Goal: Task Accomplishment & Management: Manage account settings

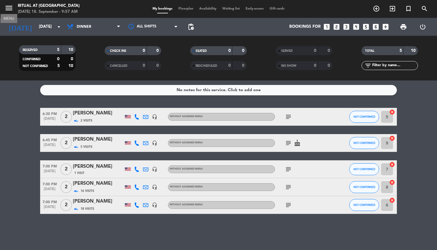
click at [10, 10] on icon "menu" at bounding box center [8, 8] width 9 height 9
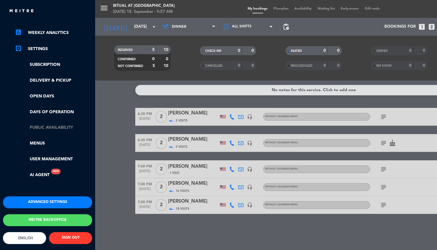
scroll to position [88, 0]
click at [65, 125] on link "Public availability" at bounding box center [53, 127] width 77 height 7
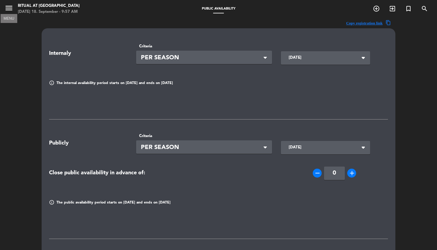
click at [10, 12] on icon "menu" at bounding box center [8, 8] width 9 height 9
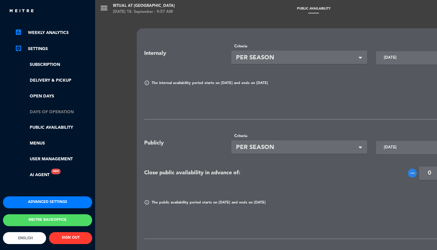
click at [55, 109] on link "Days of operation" at bounding box center [53, 112] width 77 height 7
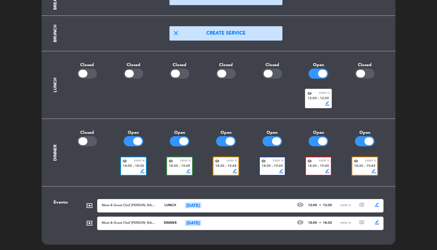
scroll to position [77, 0]
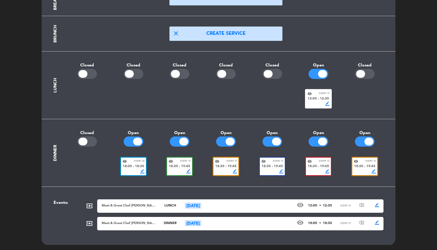
click at [131, 162] on div "visibility Every 30" at bounding box center [134, 161] width 22 height 4
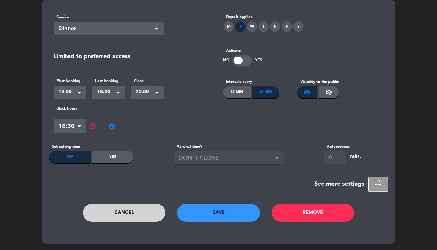
scroll to position [0, 0]
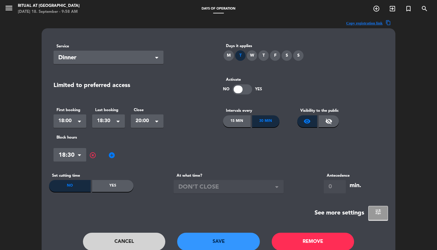
click at [136, 240] on button "Cancel" at bounding box center [124, 241] width 83 height 18
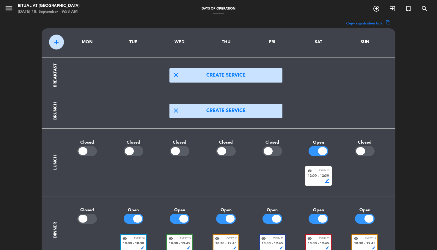
click at [181, 246] on div "border_color" at bounding box center [180, 248] width 22 height 4
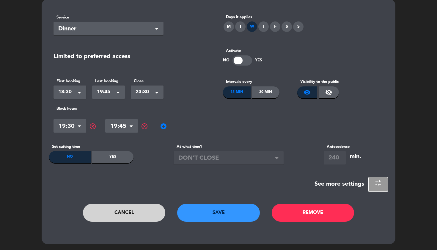
scroll to position [29, 0]
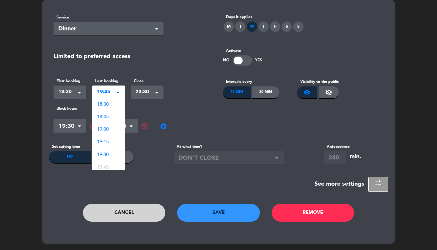
click at [118, 94] on span at bounding box center [118, 92] width 3 height 4
click at [108, 108] on span "19:30" at bounding box center [103, 110] width 12 height 5
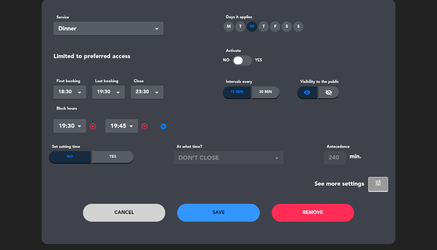
click at [92, 126] on span "highlight_off" at bounding box center [92, 126] width 7 height 7
click at [93, 123] on span "highlight_off" at bounding box center [92, 126] width 7 height 7
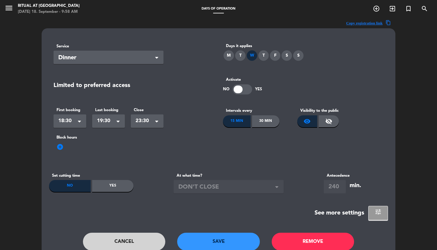
scroll to position [0, 0]
click at [384, 210] on button "tune" at bounding box center [378, 213] width 20 height 14
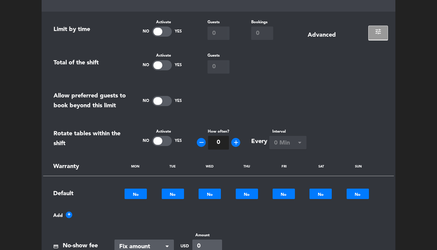
scroll to position [221, 0]
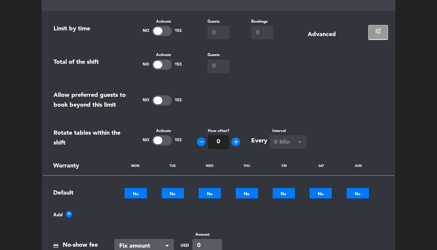
click at [378, 31] on span "tune" at bounding box center [378, 30] width 7 height 7
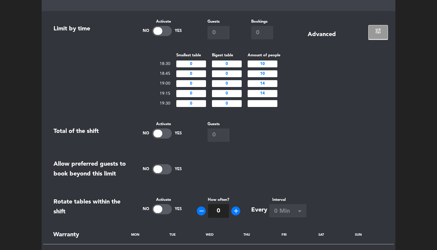
click at [269, 104] on input "number" at bounding box center [263, 103] width 30 height 7
type input "10"
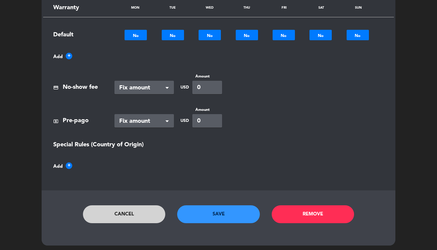
click at [219, 214] on button "Save" at bounding box center [218, 214] width 83 height 18
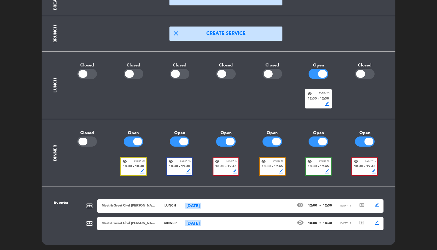
click at [224, 169] on div "border_color" at bounding box center [226, 171] width 22 height 4
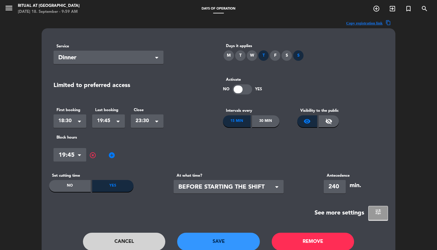
click at [117, 122] on span at bounding box center [118, 122] width 3 height 4
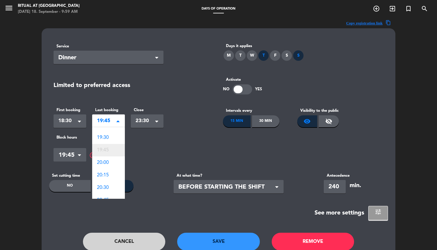
scroll to position [45, 0]
click at [110, 138] on div "19:30" at bounding box center [108, 138] width 33 height 12
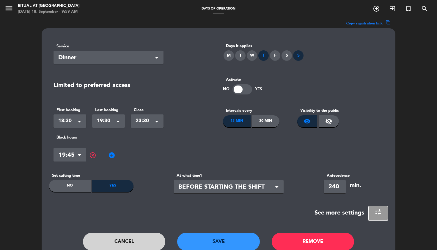
click at [92, 156] on span "highlight_off" at bounding box center [92, 154] width 7 height 7
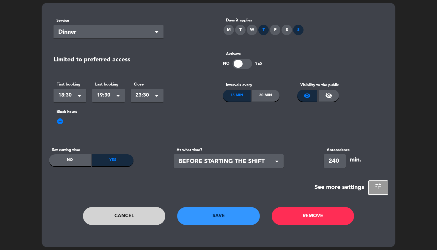
scroll to position [26, 0]
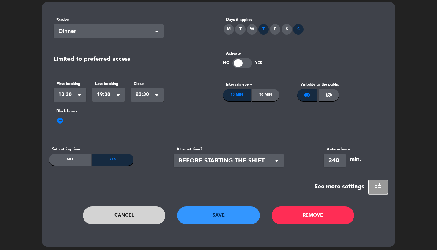
click at [375, 188] on span "tune" at bounding box center [378, 185] width 7 height 7
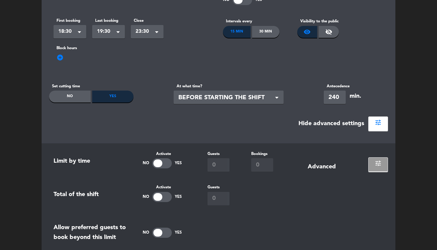
scroll to position [120, 0]
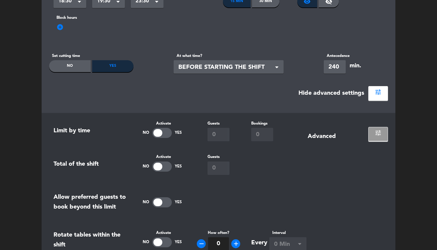
click at [378, 133] on span "tune" at bounding box center [378, 132] width 7 height 7
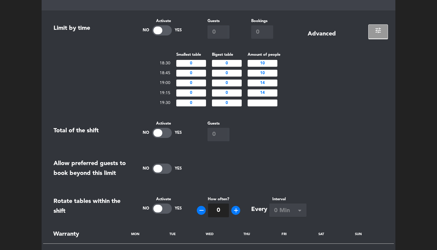
scroll to position [224, 0]
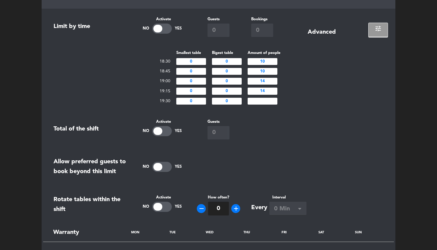
click at [264, 100] on input "number" at bounding box center [263, 101] width 30 height 7
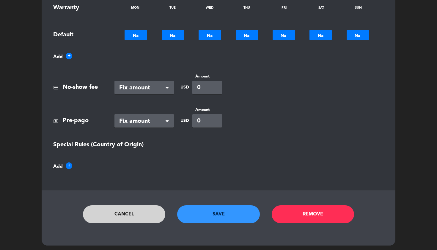
type input "10"
click at [215, 213] on button "Save" at bounding box center [218, 214] width 83 height 18
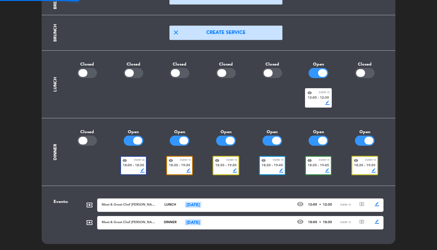
scroll to position [77, 0]
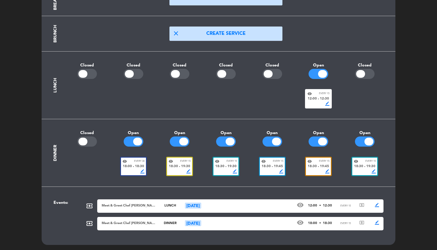
click at [275, 164] on span "19:45" at bounding box center [278, 166] width 9 height 5
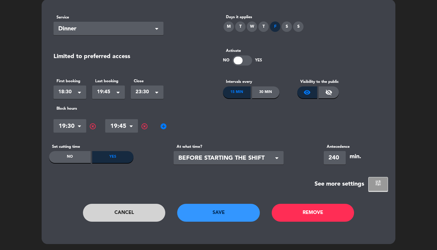
scroll to position [0, 0]
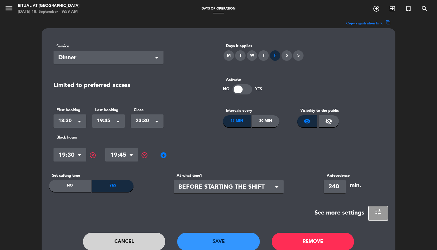
click at [114, 123] on span "19:45" at bounding box center [106, 121] width 18 height 8
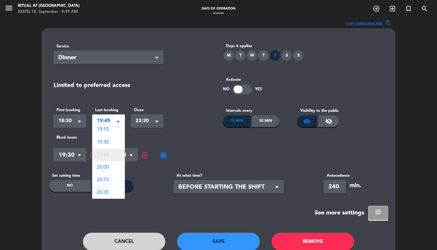
scroll to position [40, 0]
click at [110, 138] on div "19:30" at bounding box center [108, 144] width 33 height 12
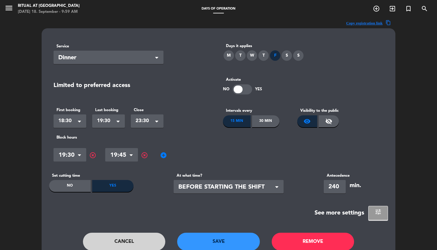
click at [91, 156] on span "highlight_off" at bounding box center [92, 154] width 7 height 7
click at [92, 156] on span "highlight_off" at bounding box center [92, 154] width 7 height 7
click at [377, 209] on span "tune" at bounding box center [378, 211] width 7 height 7
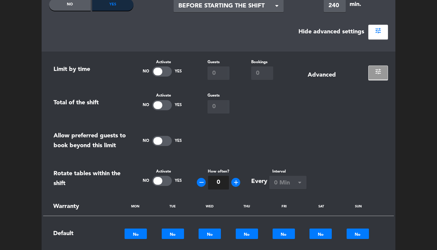
scroll to position [202, 0]
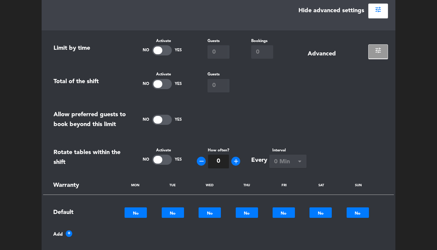
click at [376, 57] on button "tune" at bounding box center [378, 51] width 20 height 14
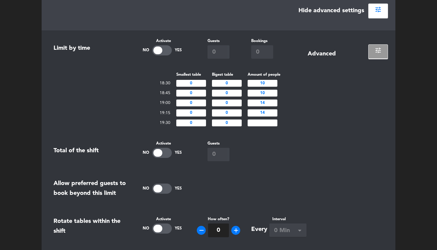
click at [266, 121] on input "number" at bounding box center [263, 122] width 30 height 7
type input "10"
click at [309, 139] on section "Limit by time Activate No Yes Guests 0 Bookings 0 Advanced tune Smallest table …" at bounding box center [219, 233] width 354 height 406
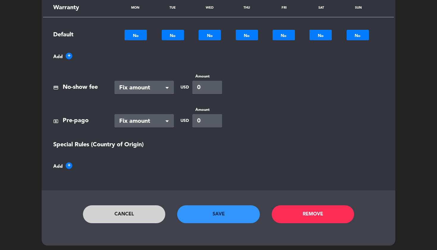
click at [214, 216] on button "Save" at bounding box center [218, 214] width 83 height 18
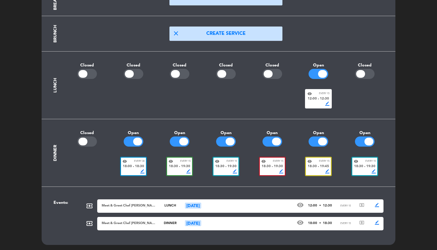
click at [310, 167] on span "18:30" at bounding box center [312, 166] width 9 height 5
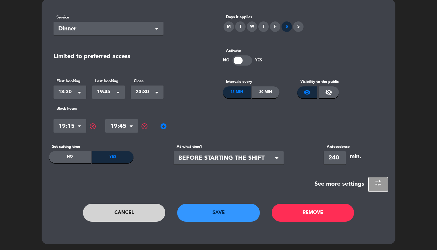
scroll to position [29, 0]
click at [118, 92] on span at bounding box center [118, 93] width 3 height 4
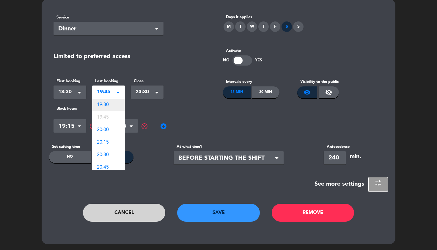
scroll to position [50, 0]
click at [110, 104] on div "19:30" at bounding box center [108, 104] width 33 height 12
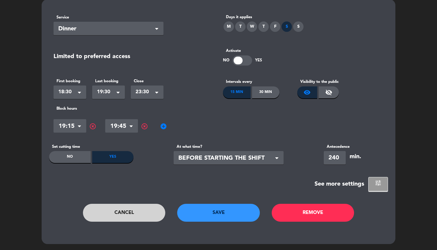
click at [92, 126] on span "highlight_off" at bounding box center [92, 126] width 7 height 7
click at [92, 125] on span "highlight_off" at bounding box center [92, 126] width 7 height 7
click at [378, 184] on span "tune" at bounding box center [378, 182] width 7 height 7
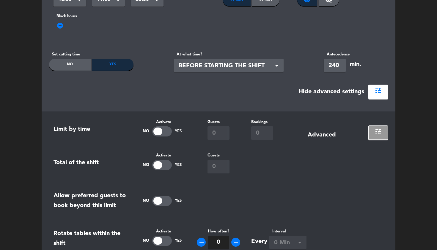
scroll to position [171, 0]
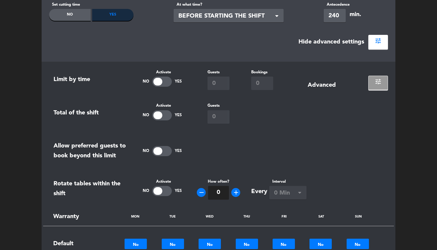
click at [377, 88] on button "tune" at bounding box center [378, 83] width 20 height 14
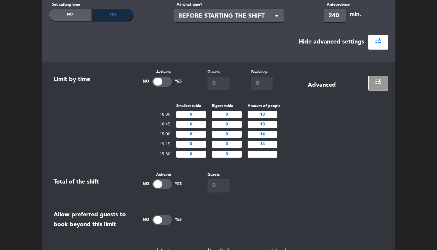
click at [266, 156] on input "number" at bounding box center [263, 153] width 30 height 7
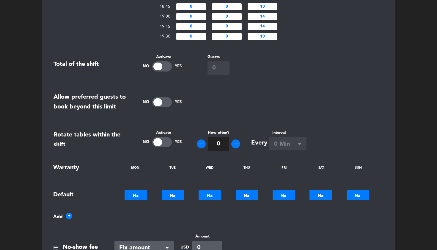
scroll to position [362, 0]
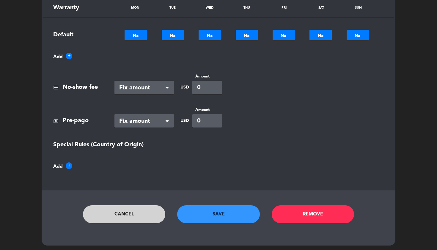
type input "10"
click at [211, 212] on button "Save" at bounding box center [218, 214] width 83 height 18
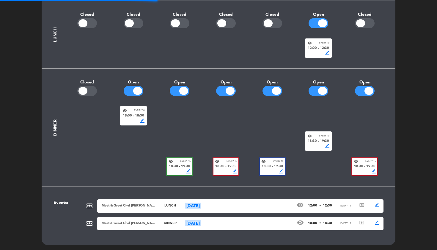
scroll to position [77, 0]
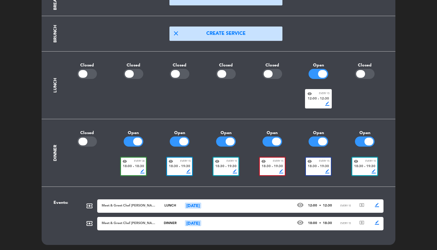
click at [368, 165] on span "19:30" at bounding box center [370, 166] width 9 height 5
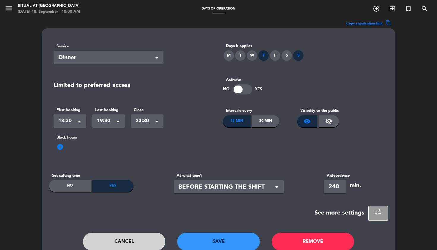
click at [120, 243] on button "Cancel" at bounding box center [124, 241] width 83 height 18
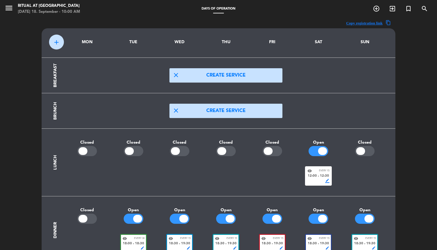
click at [15, 10] on span "menu" at bounding box center [10, 9] width 13 height 14
click at [7, 11] on icon "menu" at bounding box center [8, 8] width 9 height 9
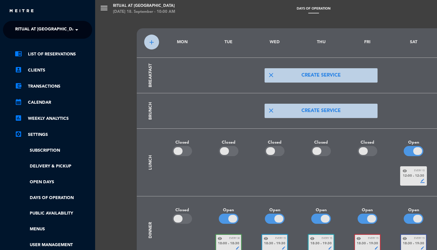
click at [54, 49] on div "chrome_reader_mode List of Reservations account_box Clients account_balance_wal…" at bounding box center [48, 160] width 98 height 243
click at [53, 51] on link "chrome_reader_mode List of Reservations" at bounding box center [53, 54] width 77 height 7
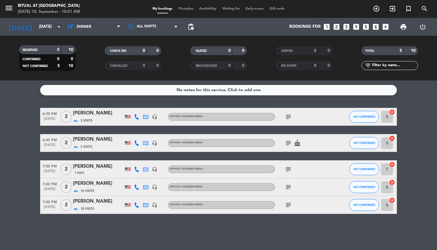
click at [191, 12] on div "menu Ritual at [GEOGRAPHIC_DATA] [DATE] 18. September - 10:01 AM My bookings Fl…" at bounding box center [218, 9] width 437 height 18
click at [188, 10] on span "Floorplan" at bounding box center [185, 8] width 21 height 3
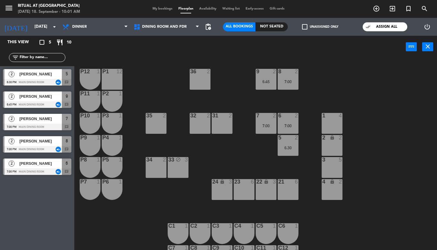
click at [172, 174] on div "33 block 3" at bounding box center [178, 167] width 21 height 21
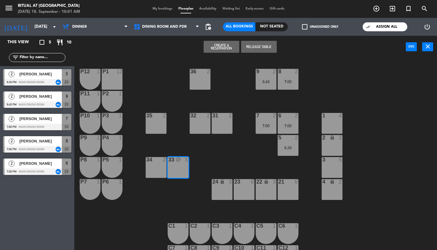
click at [251, 47] on button "Release Table" at bounding box center [259, 47] width 36 height 12
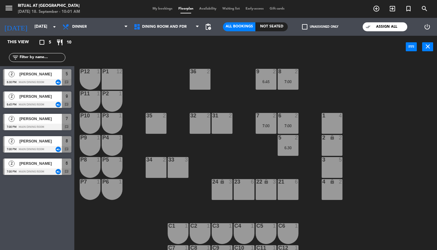
click at [182, 170] on div "33 3" at bounding box center [178, 167] width 21 height 21
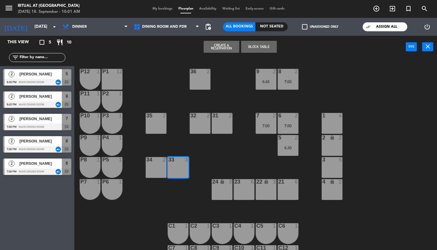
click at [265, 46] on button "Block Table" at bounding box center [259, 47] width 36 height 12
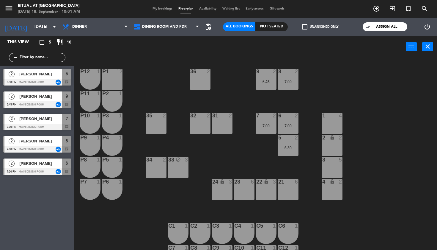
click at [173, 160] on div "block" at bounding box center [178, 160] width 10 height 6
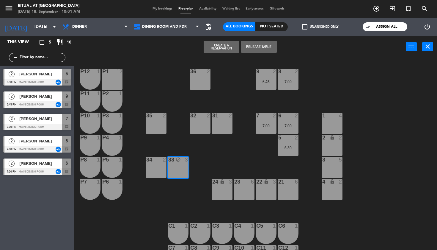
click at [268, 48] on button "Release Table" at bounding box center [259, 47] width 36 height 12
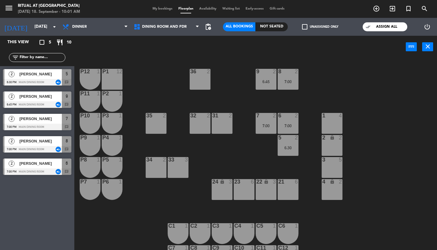
click at [182, 159] on div at bounding box center [178, 159] width 10 height 5
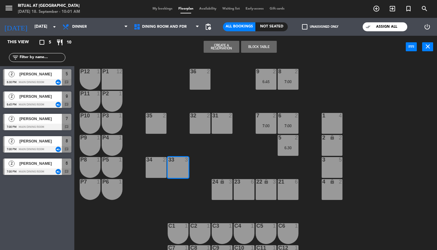
click at [235, 46] on button "Create a Reservation" at bounding box center [222, 47] width 36 height 12
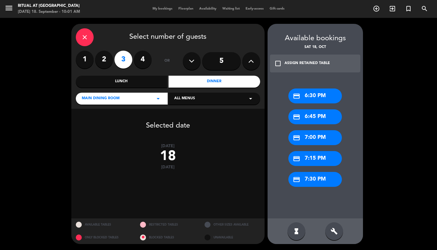
click at [317, 95] on div "credit_card 6:30 PM" at bounding box center [315, 95] width 54 height 15
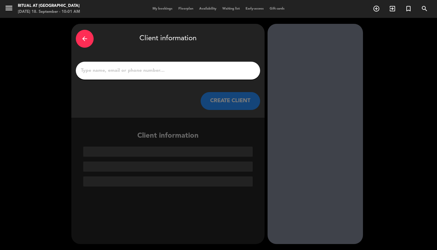
click at [186, 68] on input "1" at bounding box center [167, 70] width 175 height 8
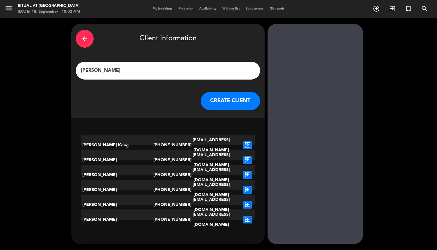
type input "[PERSON_NAME]"
click at [80, 29] on div "arrow_back Client information" at bounding box center [168, 38] width 184 height 21
click at [84, 34] on div "arrow_back" at bounding box center [85, 39] width 18 height 18
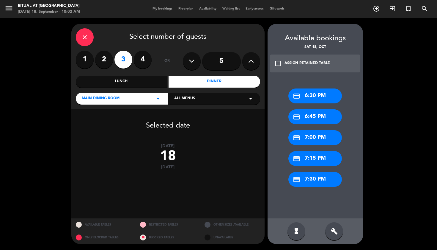
click at [84, 34] on icon "close" at bounding box center [84, 37] width 7 height 7
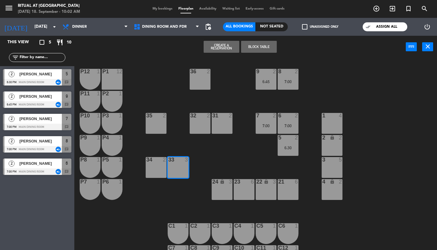
click at [225, 47] on button "Create a Reservation" at bounding box center [222, 47] width 36 height 12
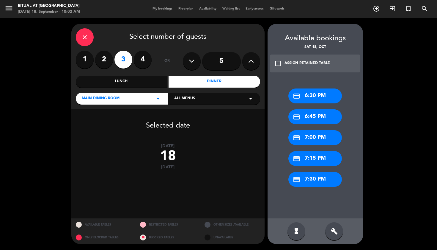
click at [328, 99] on div "credit_card 6:30 PM" at bounding box center [315, 95] width 54 height 15
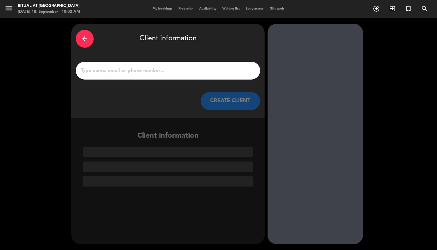
click at [167, 71] on input "1" at bounding box center [167, 70] width 175 height 8
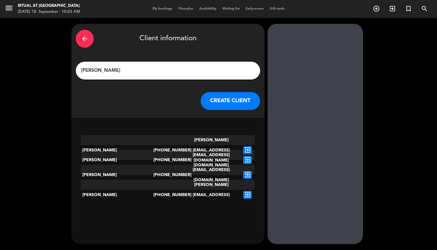
type input "[PERSON_NAME]"
click at [174, 219] on div "arrow_back Client information [PERSON_NAME] CREATE CLIENT [PERSON_NAME] [PHONE_…" at bounding box center [167, 134] width 193 height 220
click at [247, 191] on icon "exit_to_app" at bounding box center [247, 195] width 9 height 8
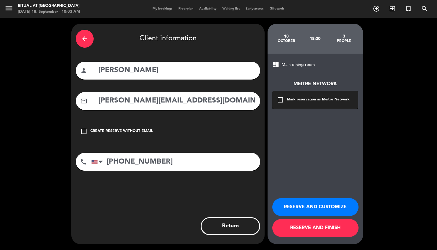
click at [323, 228] on button "RESERVE AND FINISH" at bounding box center [315, 228] width 86 height 18
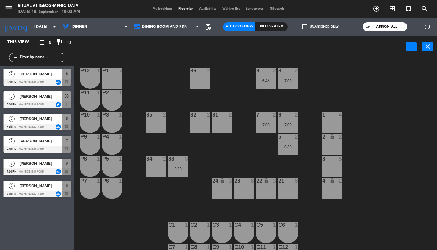
scroll to position [3, 0]
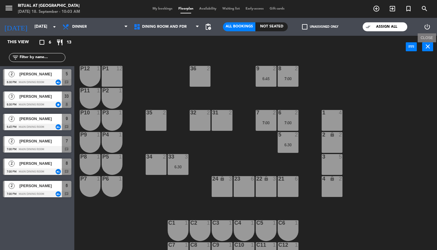
click at [429, 48] on icon "close" at bounding box center [427, 46] width 7 height 7
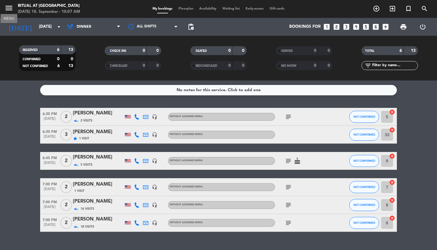
click at [9, 9] on icon "menu" at bounding box center [8, 8] width 9 height 9
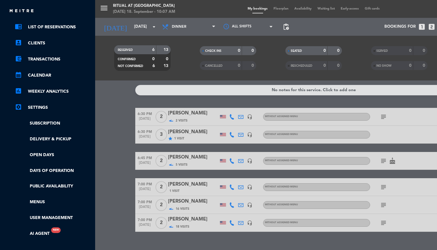
scroll to position [28, 0]
click at [32, 200] on link "Menus" at bounding box center [53, 201] width 77 height 7
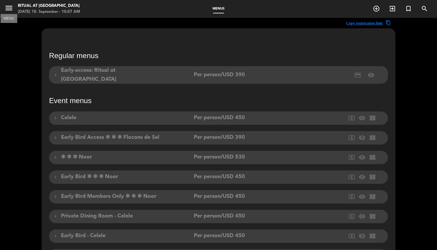
click at [9, 8] on icon "menu" at bounding box center [8, 8] width 9 height 9
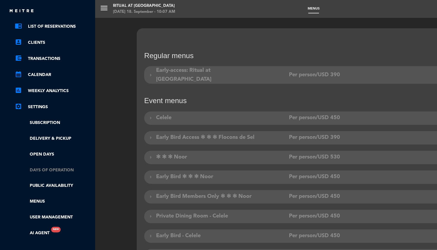
click at [58, 170] on link "Days of operation" at bounding box center [53, 170] width 77 height 7
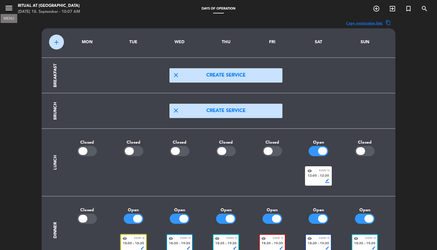
click at [10, 11] on icon "menu" at bounding box center [8, 8] width 9 height 9
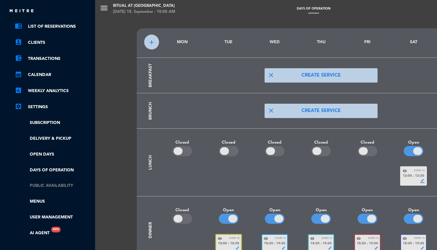
click at [64, 186] on link "Public availability" at bounding box center [53, 185] width 77 height 7
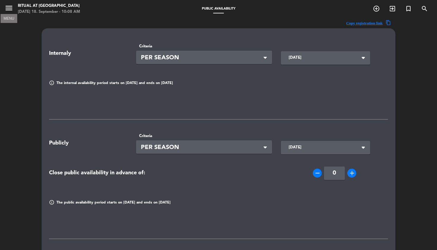
click at [10, 10] on icon "menu" at bounding box center [8, 8] width 9 height 9
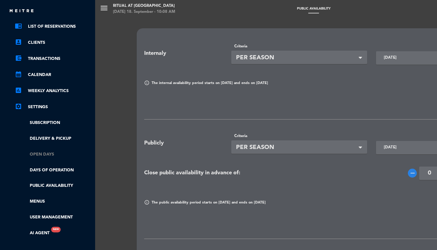
click at [54, 156] on link "Open Days" at bounding box center [53, 154] width 77 height 7
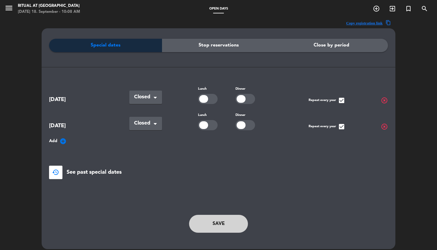
click at [233, 46] on span "Stop reservations" at bounding box center [219, 45] width 40 height 8
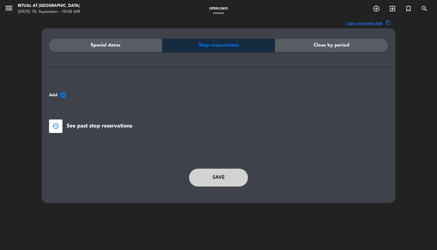
click at [309, 46] on div "Close by period" at bounding box center [331, 45] width 113 height 13
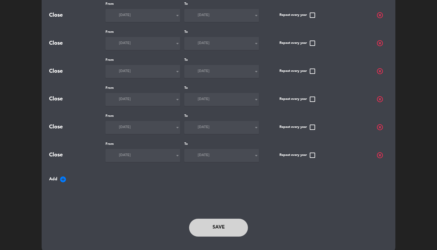
scroll to position [195, 0]
click at [241, 219] on button "Save" at bounding box center [218, 228] width 59 height 18
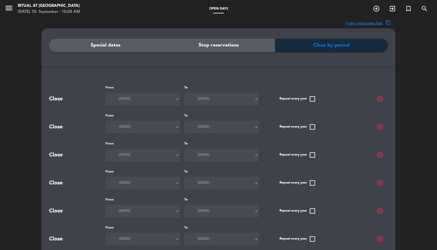
scroll to position [0, 0]
click at [7, 10] on icon "menu" at bounding box center [8, 8] width 9 height 9
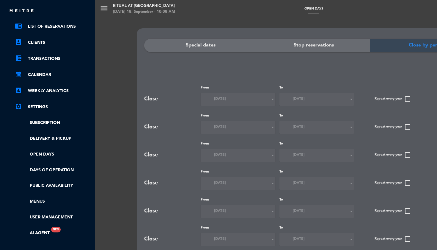
click at [50, 28] on link "chrome_reader_mode List of Reservations" at bounding box center [53, 26] width 77 height 7
